Goal: Task Accomplishment & Management: Use online tool/utility

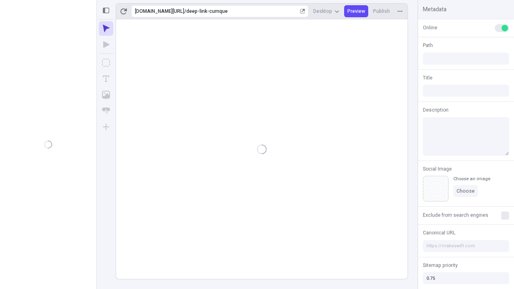
type input "/deep-link-cumque"
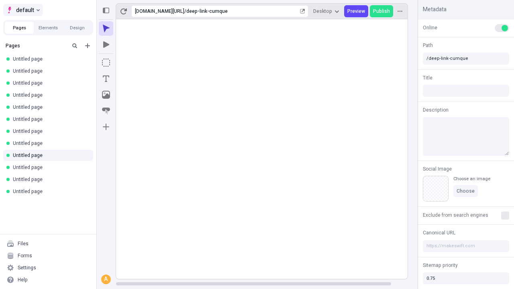
click at [22, 10] on span "default" at bounding box center [25, 10] width 18 height 10
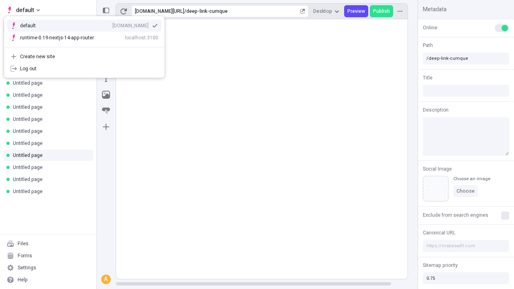
click at [112, 24] on div "qee9k4dy7d.staging.makeswift.site" at bounding box center [130, 25] width 36 height 6
click at [87, 46] on icon "Add new" at bounding box center [87, 45] width 5 height 5
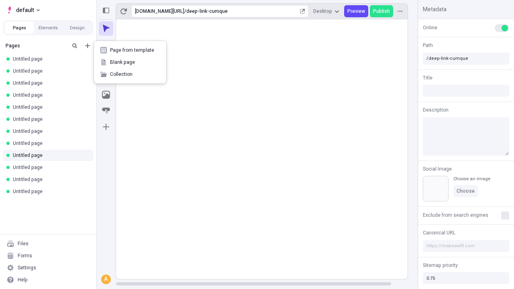
click at [130, 62] on span "Blank page" at bounding box center [135, 62] width 50 height 6
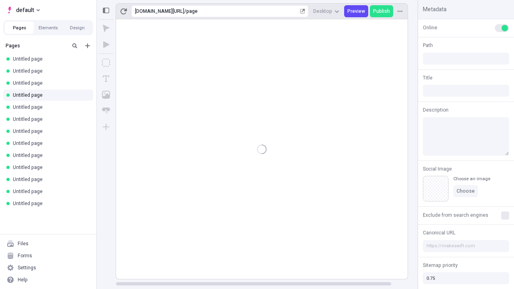
type input "/page"
click at [106, 63] on icon "Box" at bounding box center [106, 63] width 8 height 8
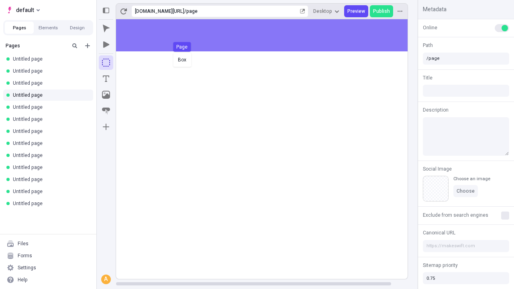
click at [270, 35] on div "Box Page" at bounding box center [257, 144] width 514 height 289
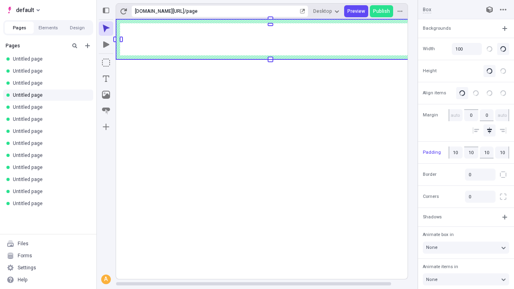
click at [106, 95] on icon "Image" at bounding box center [106, 95] width 8 height 8
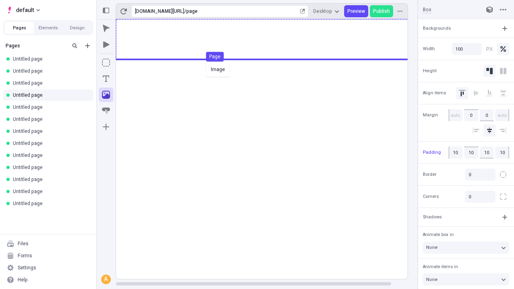
click at [270, 39] on div "Image Page" at bounding box center [257, 144] width 514 height 289
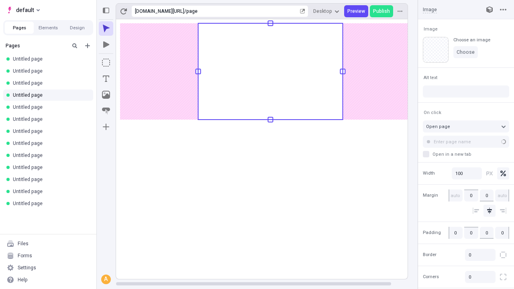
click at [106, 79] on icon "Text" at bounding box center [106, 78] width 6 height 6
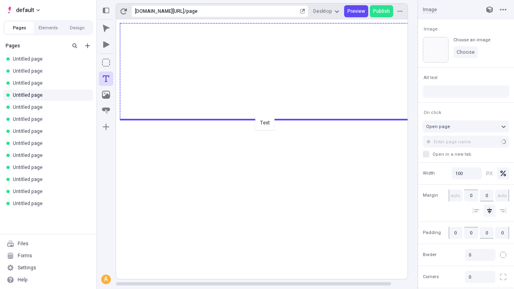
click at [270, 119] on div "Text" at bounding box center [257, 144] width 514 height 289
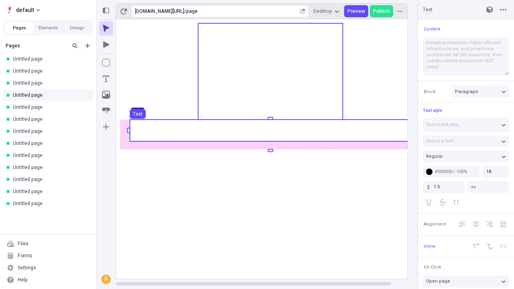
click at [270, 130] on use at bounding box center [270, 131] width 281 height 22
click at [270, 130] on rect at bounding box center [270, 149] width 309 height 260
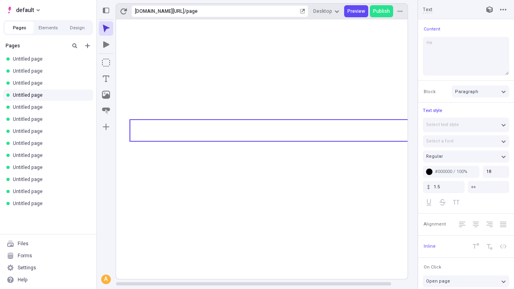
type textarea "Hel"
